Goal: Task Accomplishment & Management: Manage account settings

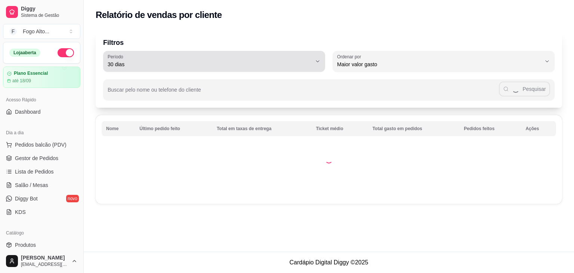
select select "30"
select select "HIGHEST_TOTAL_SPENT_WITH_ORDERS"
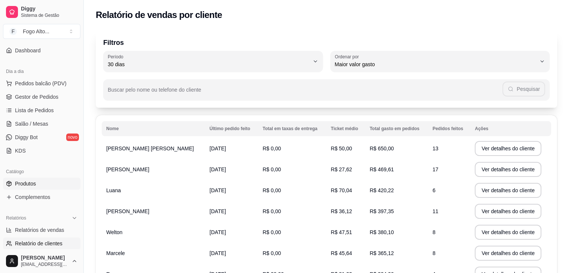
scroll to position [75, 0]
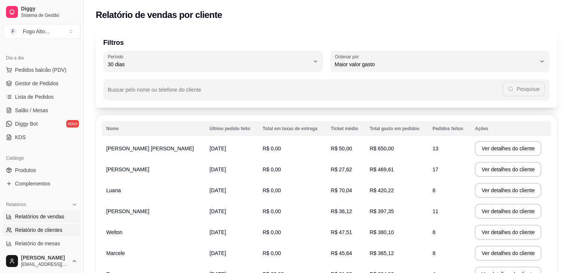
click at [39, 217] on span "Relatórios de vendas" at bounding box center [39, 216] width 49 height 7
select select "ALL"
select select "0"
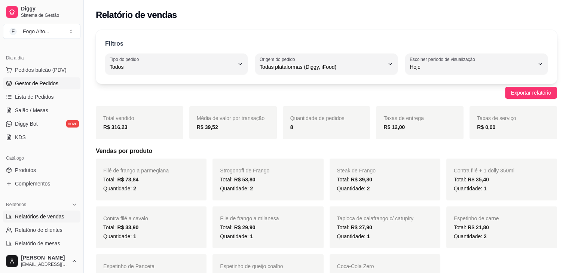
click at [26, 87] on link "Gestor de Pedidos" at bounding box center [41, 83] width 77 height 12
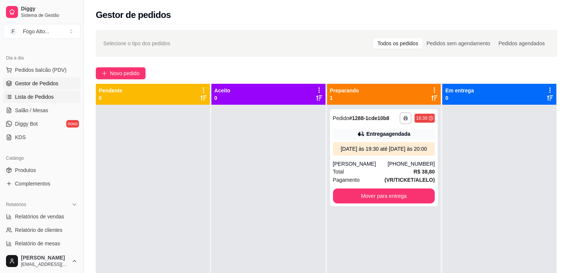
click at [51, 96] on span "Lista de Pedidos" at bounding box center [34, 96] width 39 height 7
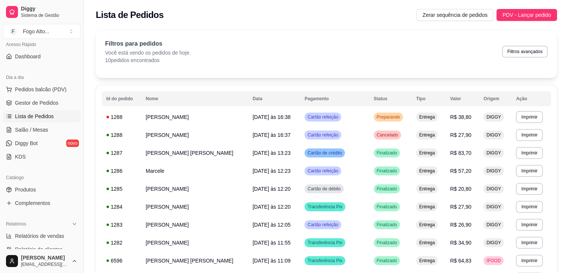
scroll to position [37, 0]
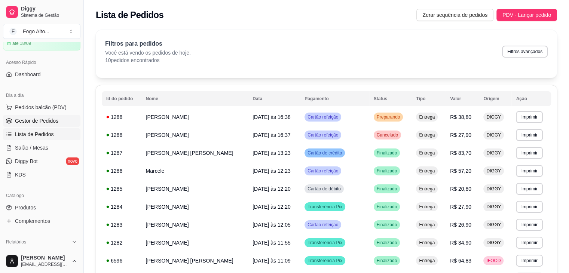
click at [27, 121] on span "Gestor de Pedidos" at bounding box center [36, 120] width 43 height 7
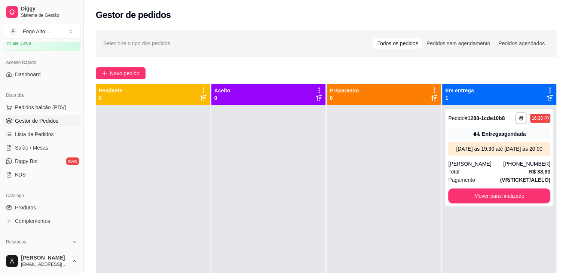
click at [196, 262] on div at bounding box center [153, 241] width 114 height 273
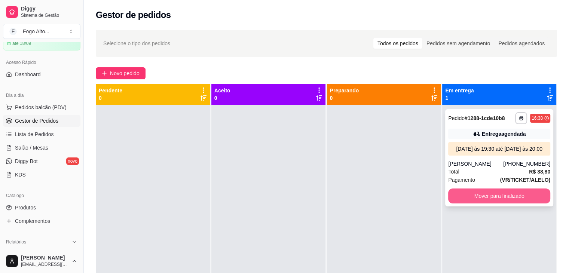
click at [495, 194] on button "Mover para finalizado" at bounding box center [499, 195] width 102 height 15
